Goal: Task Accomplishment & Management: Use online tool/utility

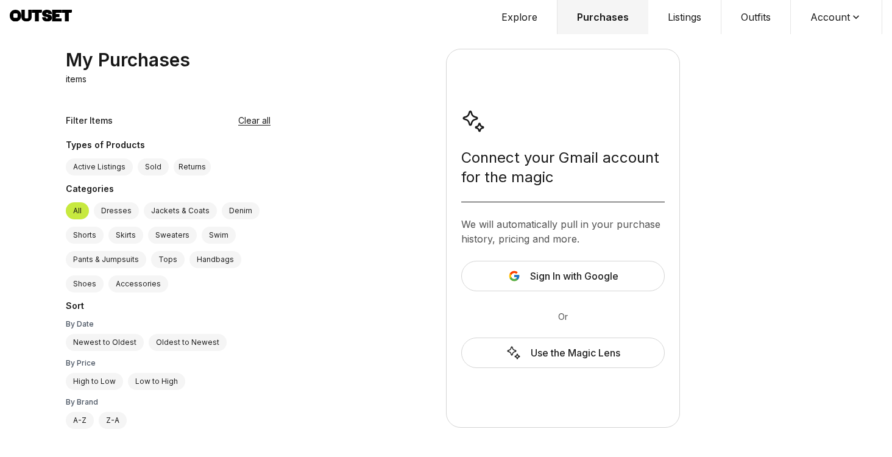
click at [824, 10] on button "Account" at bounding box center [836, 17] width 91 height 34
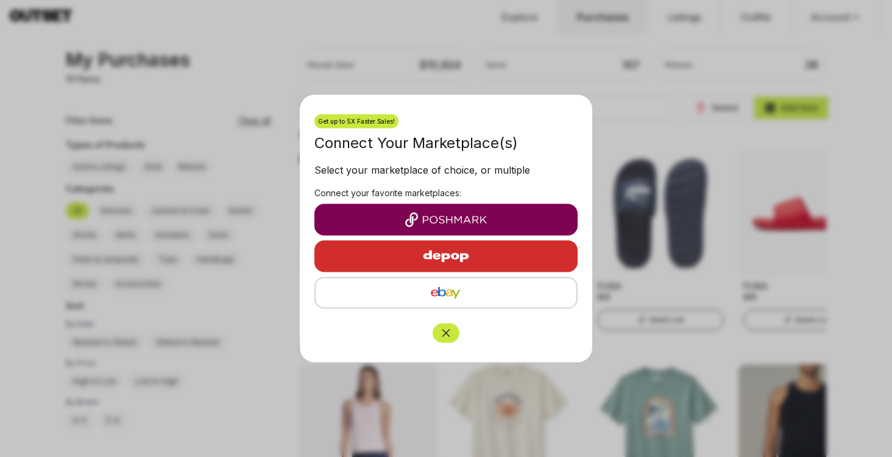
click at [448, 337] on icon "Close" at bounding box center [446, 333] width 12 height 12
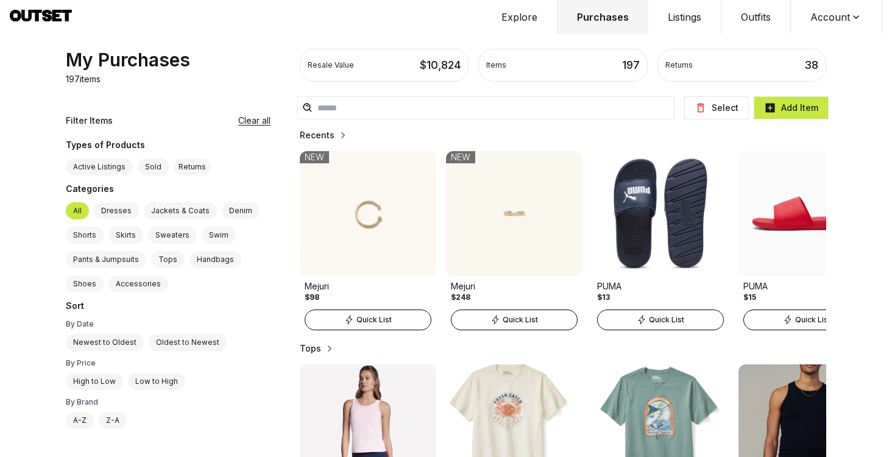
click at [824, 19] on button "Account" at bounding box center [836, 17] width 91 height 34
click at [819, 44] on span "Profile" at bounding box center [828, 40] width 107 height 22
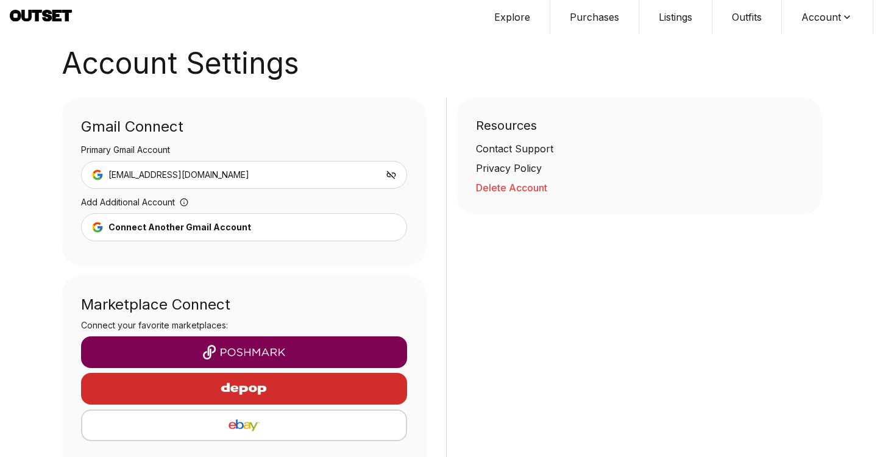
click at [365, 394] on div "button" at bounding box center [244, 388] width 307 height 29
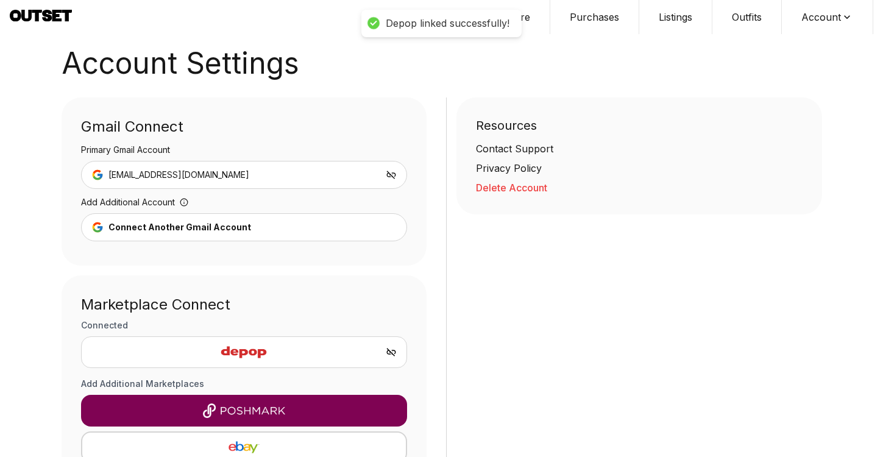
click at [62, 10] on icon at bounding box center [67, 16] width 10 height 12
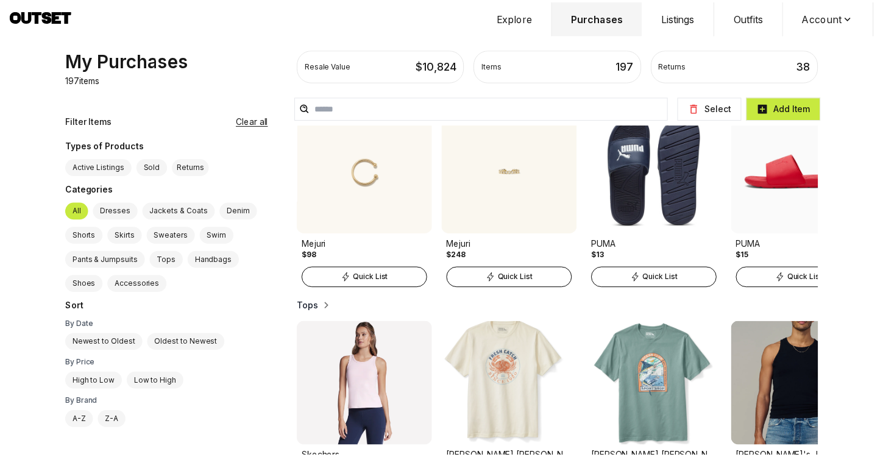
scroll to position [167, 0]
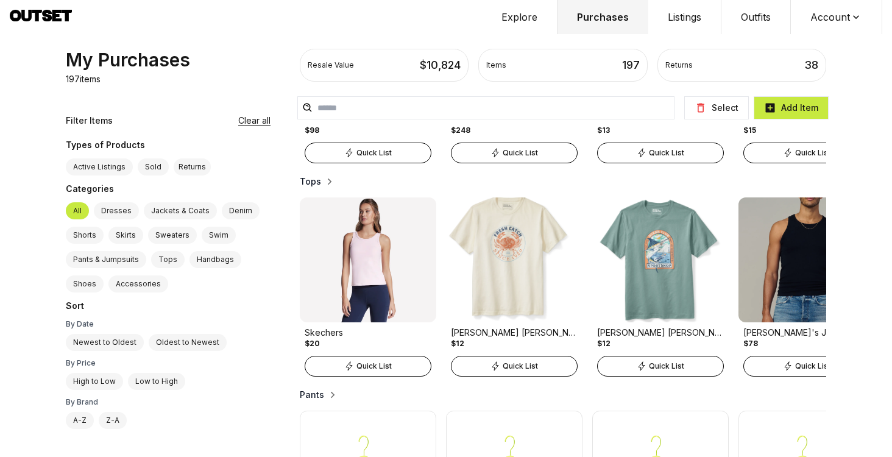
click at [508, 305] on img at bounding box center [514, 260] width 137 height 125
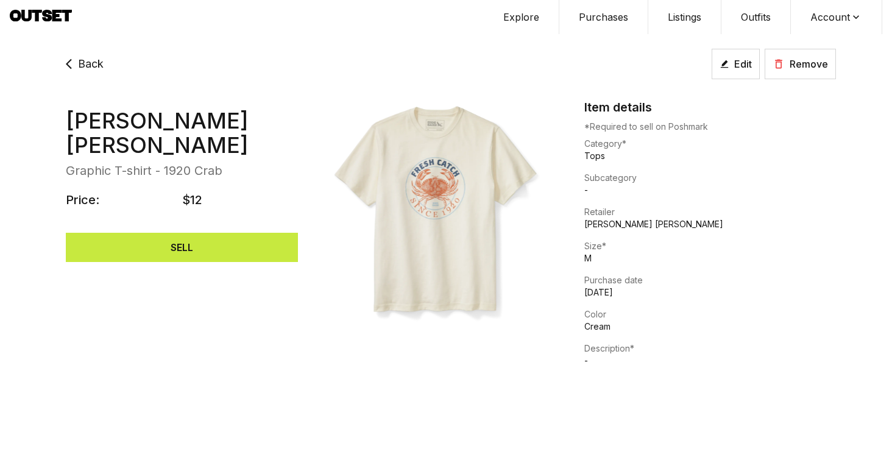
click at [199, 233] on button "SELL" at bounding box center [182, 247] width 232 height 29
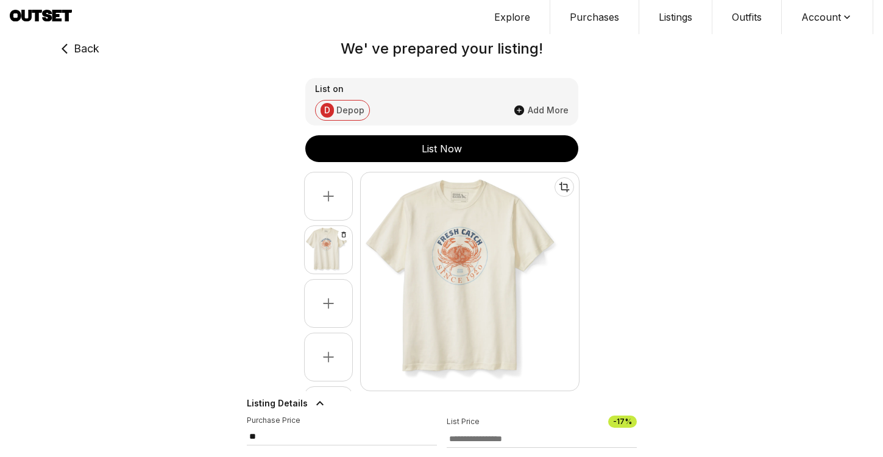
type input "**"
select select "*"
select select "****"
click at [474, 152] on div "List Now" at bounding box center [441, 148] width 273 height 15
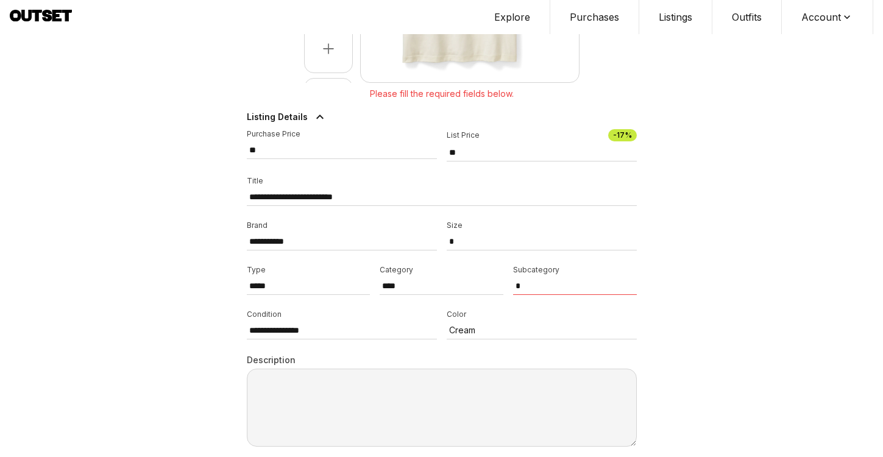
scroll to position [311, 0]
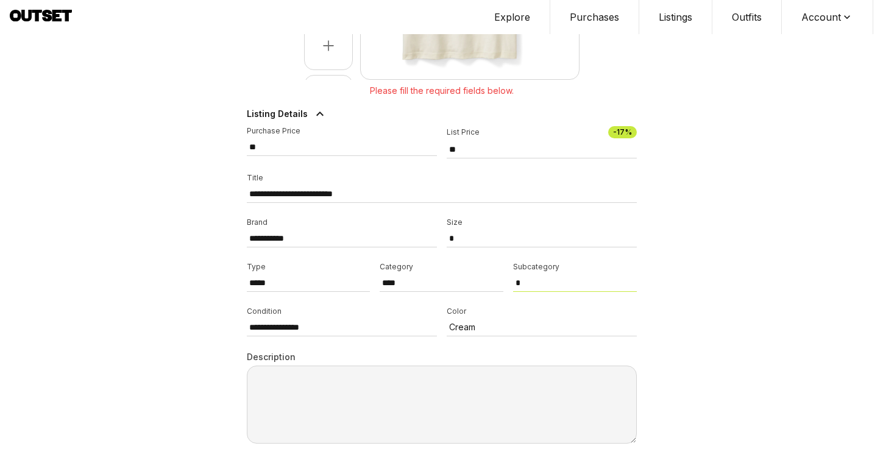
select select "******"
click at [513, 274] on select "**********" at bounding box center [575, 283] width 124 height 18
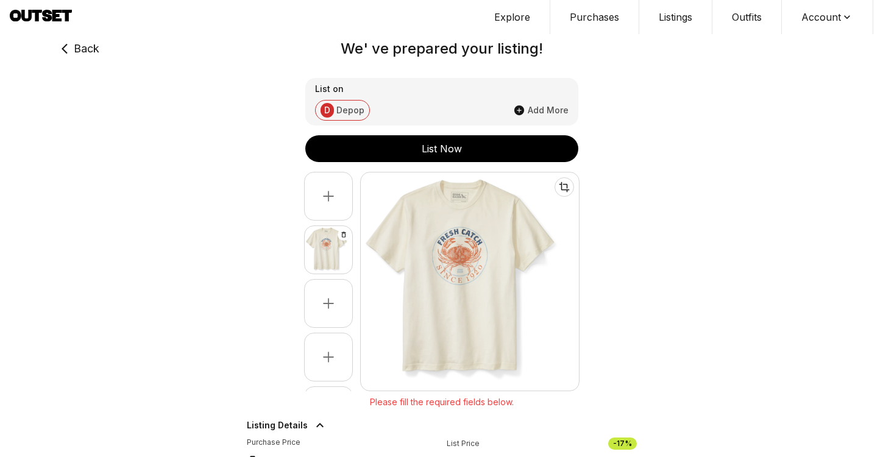
click at [488, 148] on div "List Now" at bounding box center [441, 148] width 273 height 15
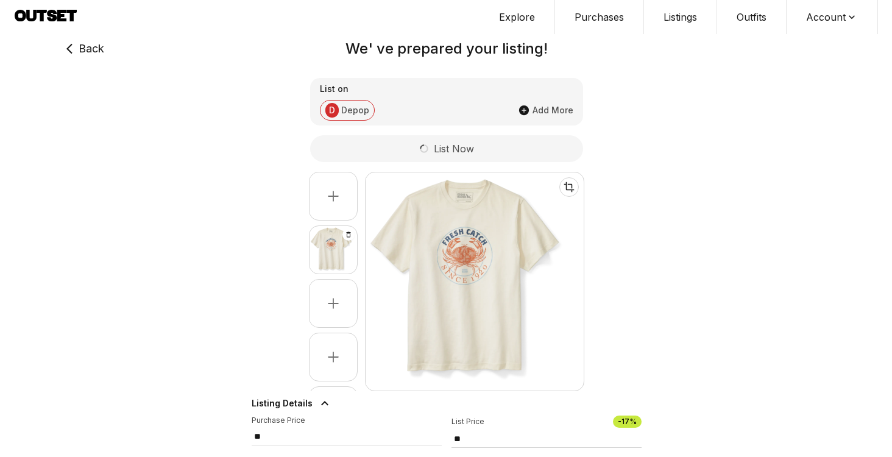
scroll to position [290, 0]
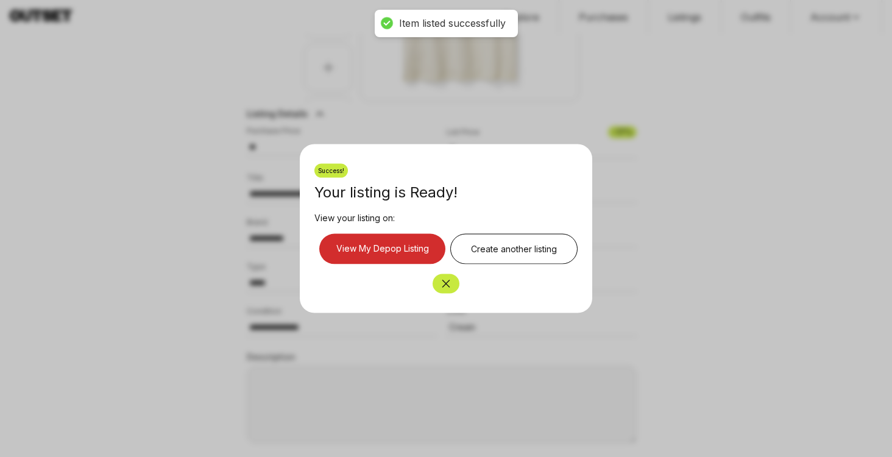
click at [415, 257] on link "View My Depop Listing" at bounding box center [382, 249] width 126 height 30
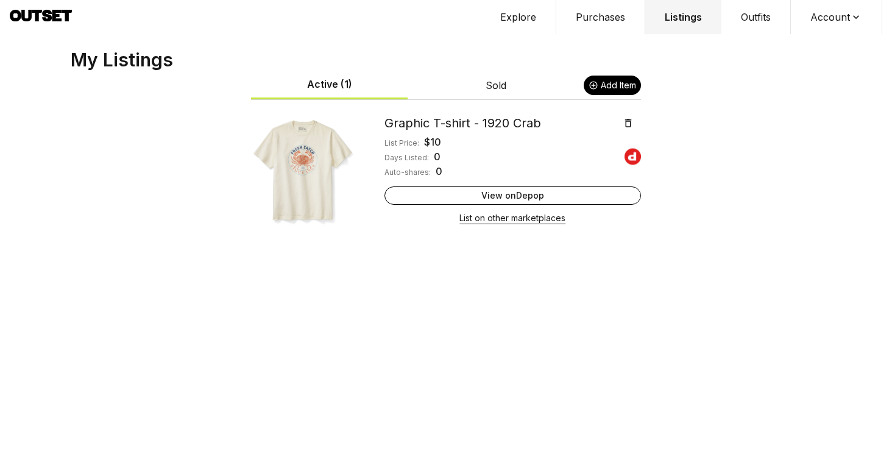
click at [537, 188] on link "View on Depop" at bounding box center [513, 196] width 257 height 18
click at [628, 122] on icon at bounding box center [628, 123] width 11 height 11
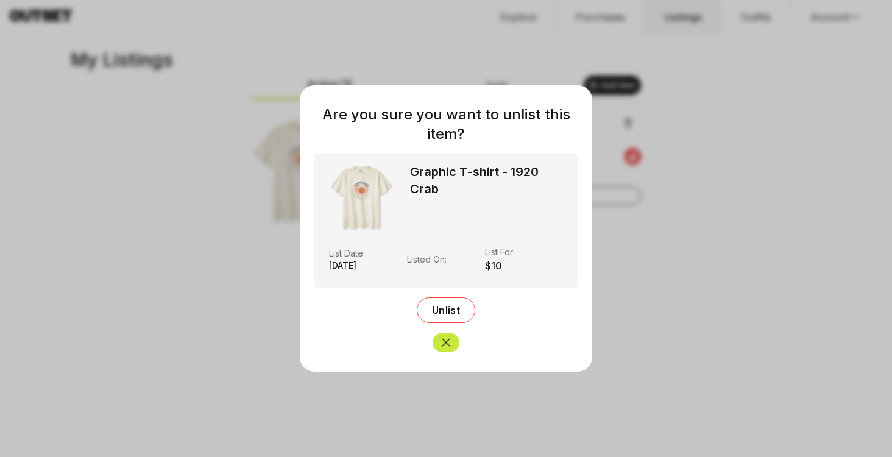
click at [447, 311] on span "Unlist" at bounding box center [446, 310] width 28 height 12
